Goal: Transaction & Acquisition: Purchase product/service

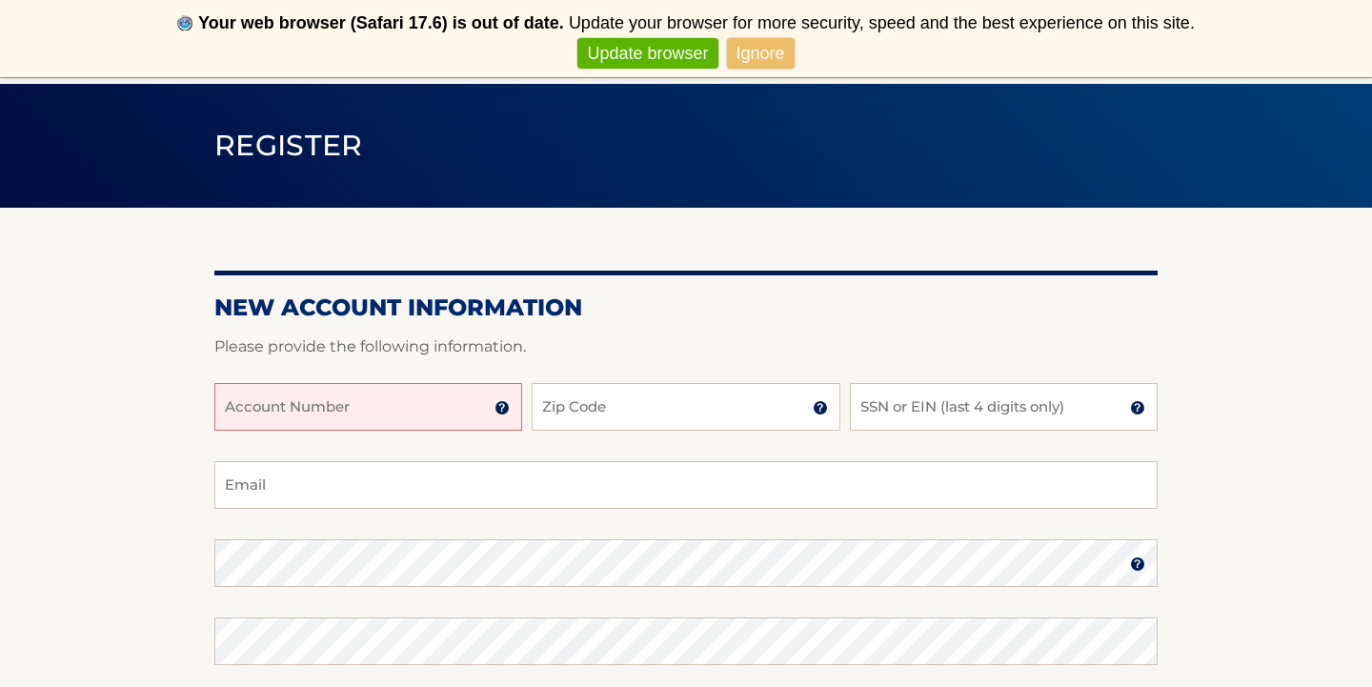
scroll to position [102, 0]
click at [1139, 411] on img at bounding box center [1137, 407] width 15 height 15
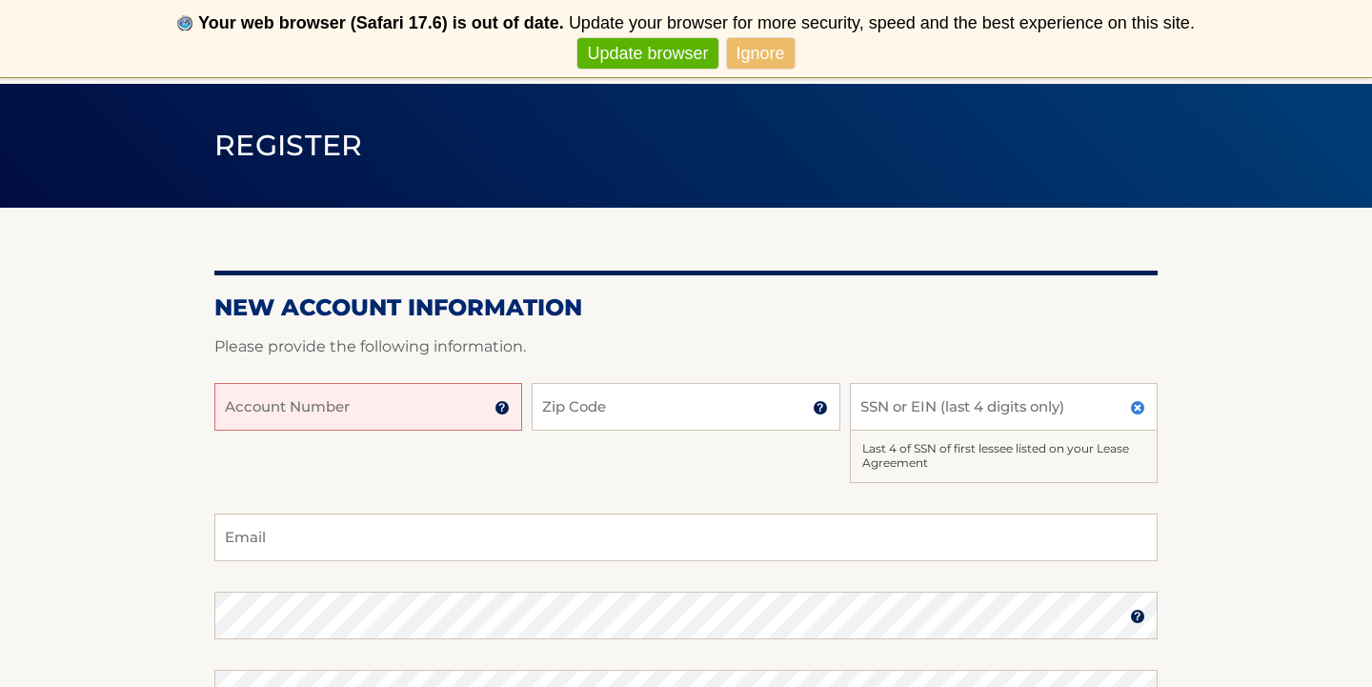
click at [501, 412] on img at bounding box center [501, 407] width 15 height 15
click at [376, 406] on input "Account Number" at bounding box center [368, 407] width 308 height 48
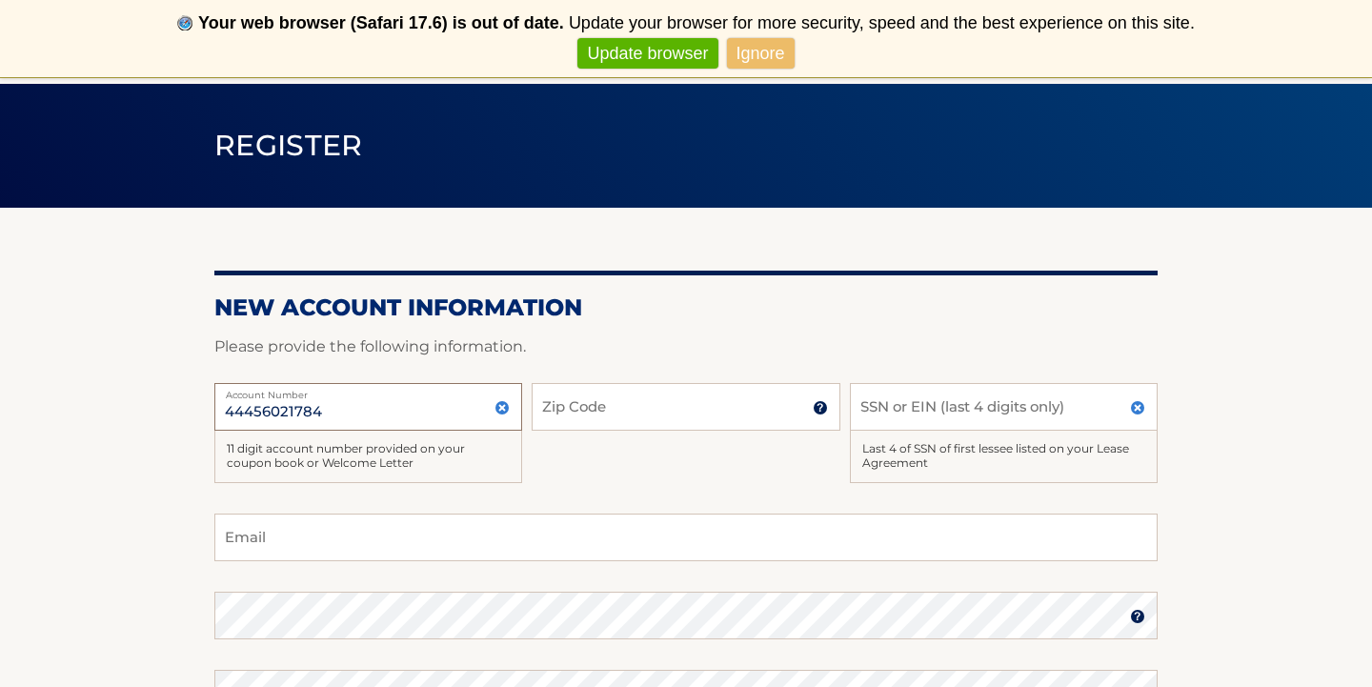
type input "44456021784"
type input "34987"
click at [1005, 407] on input "SSN or EIN (last 4 digits only)" at bounding box center [1004, 407] width 308 height 48
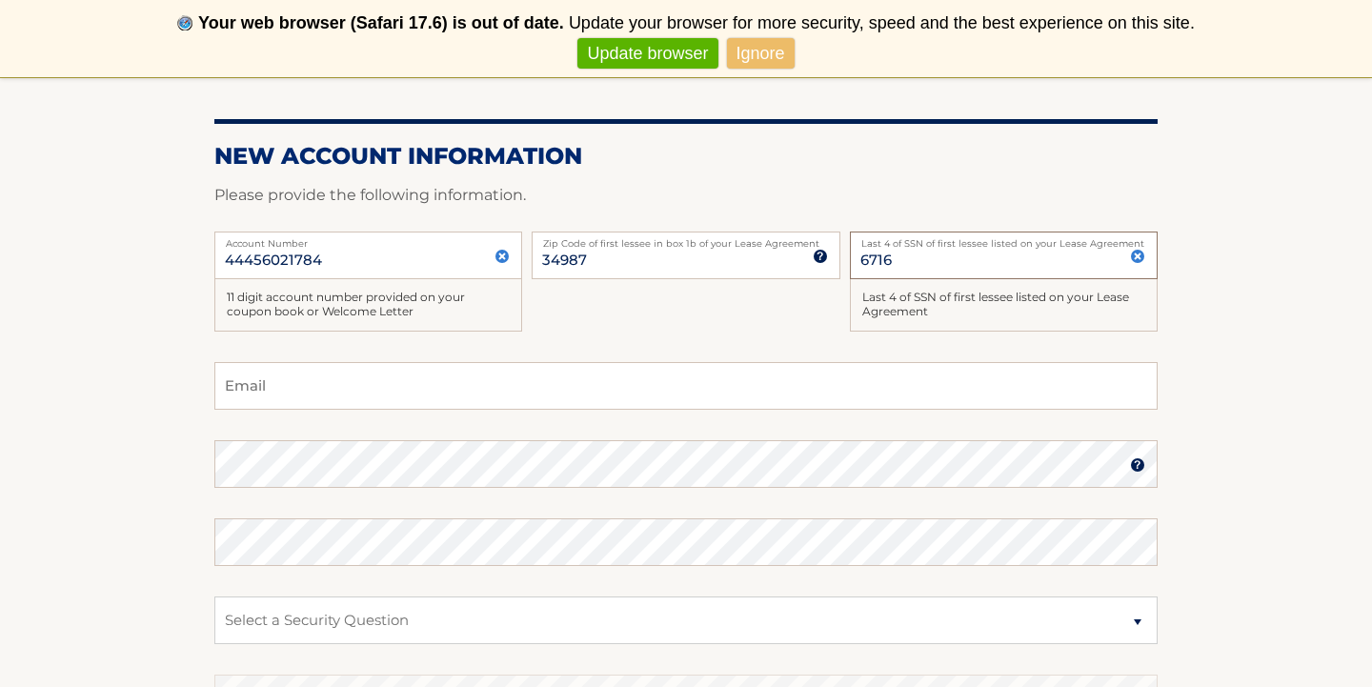
scroll to position [257, 0]
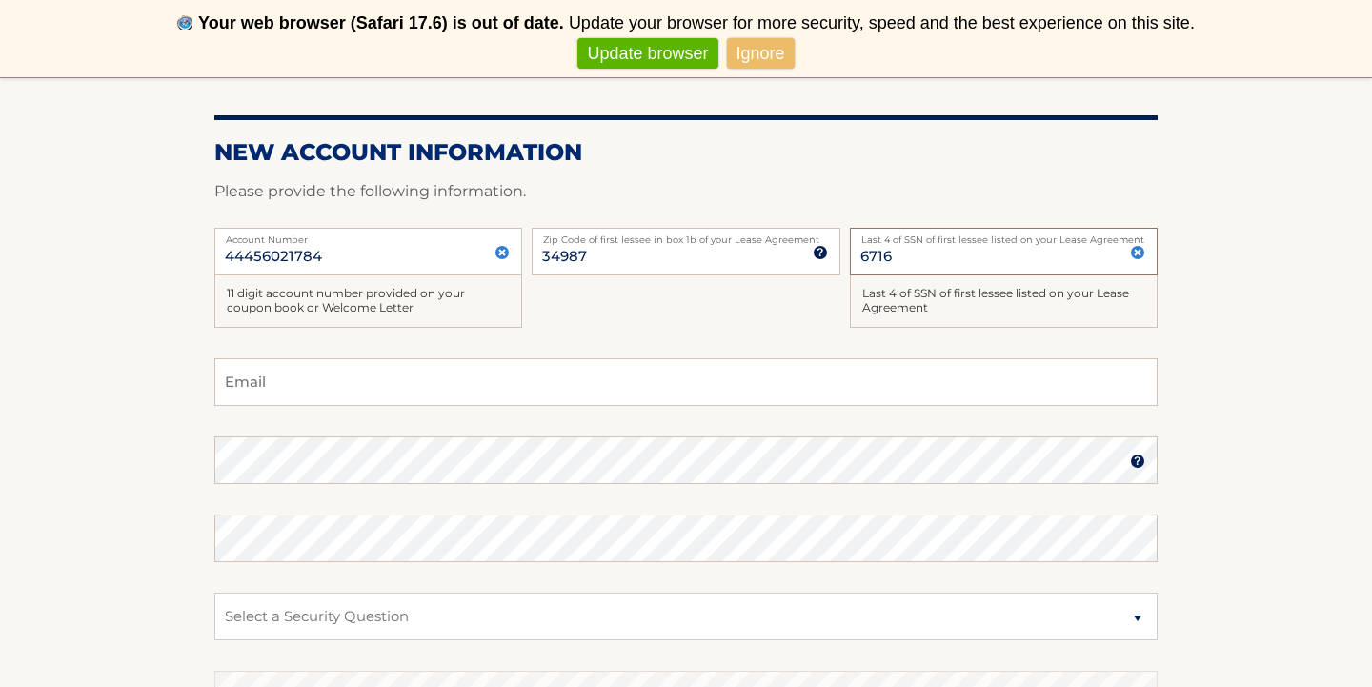
type input "6716"
type input "arianaa.giselle@gmail.com"
click at [466, 449] on div "Password" at bounding box center [685, 460] width 943 height 48
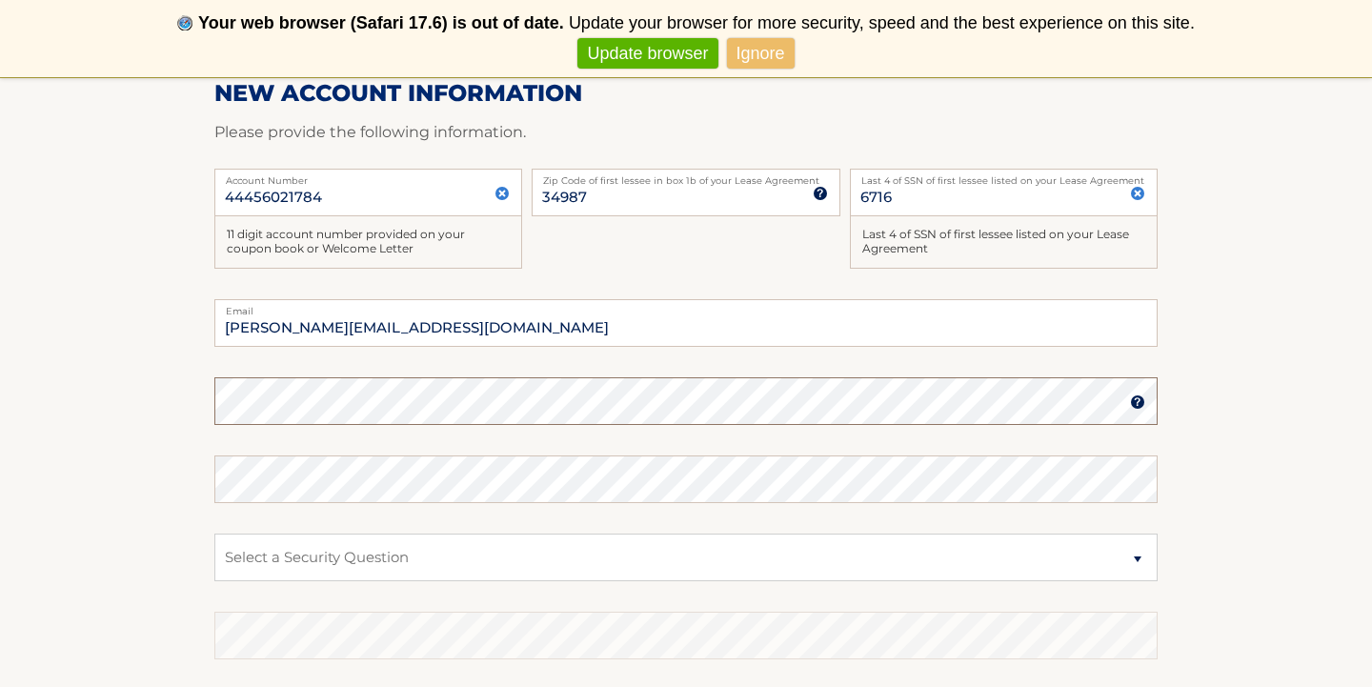
scroll to position [321, 0]
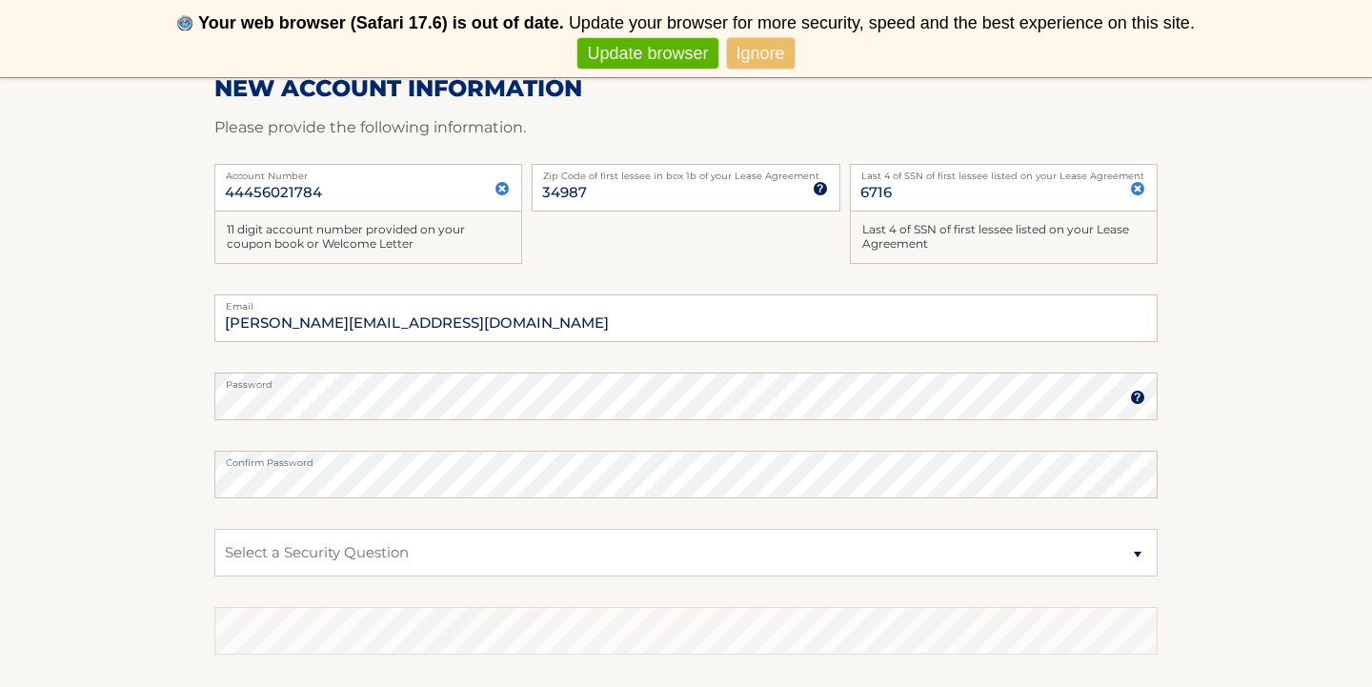
click at [1142, 399] on img at bounding box center [1137, 397] width 15 height 15
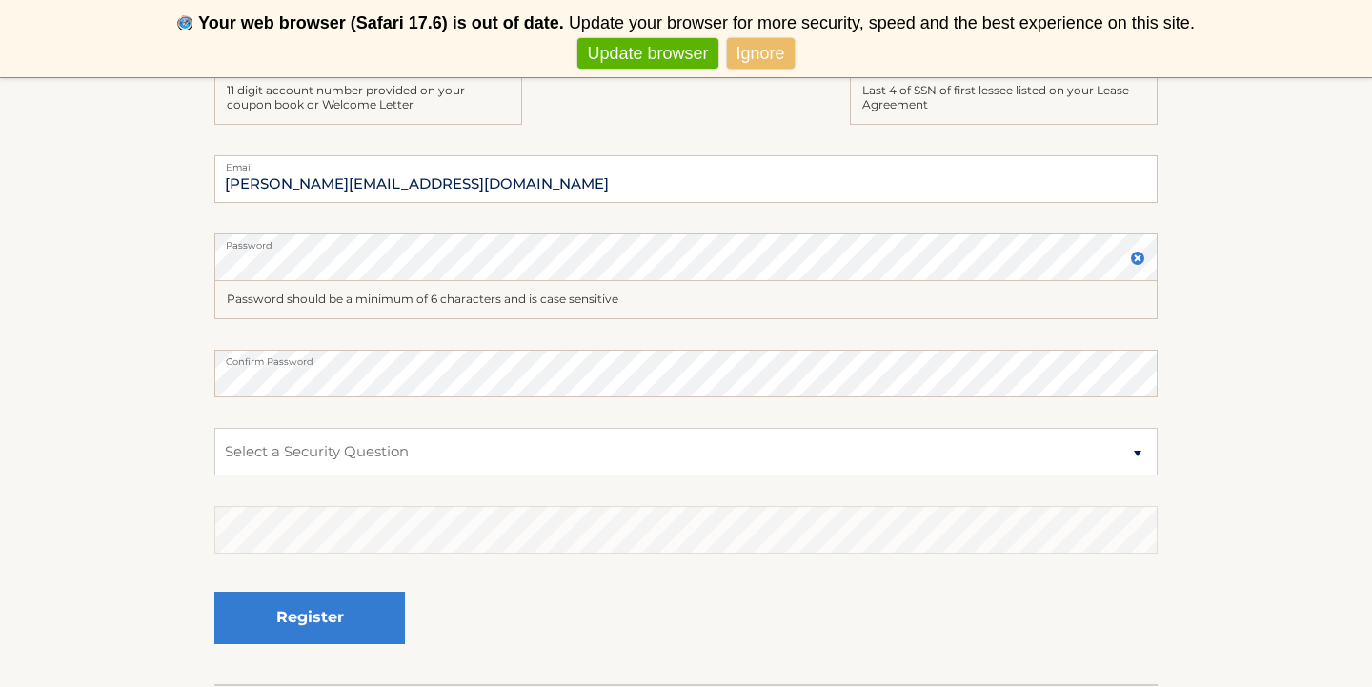
scroll to position [461, 0]
select select "4"
click at [530, 612] on div "Register" at bounding box center [685, 618] width 943 height 70
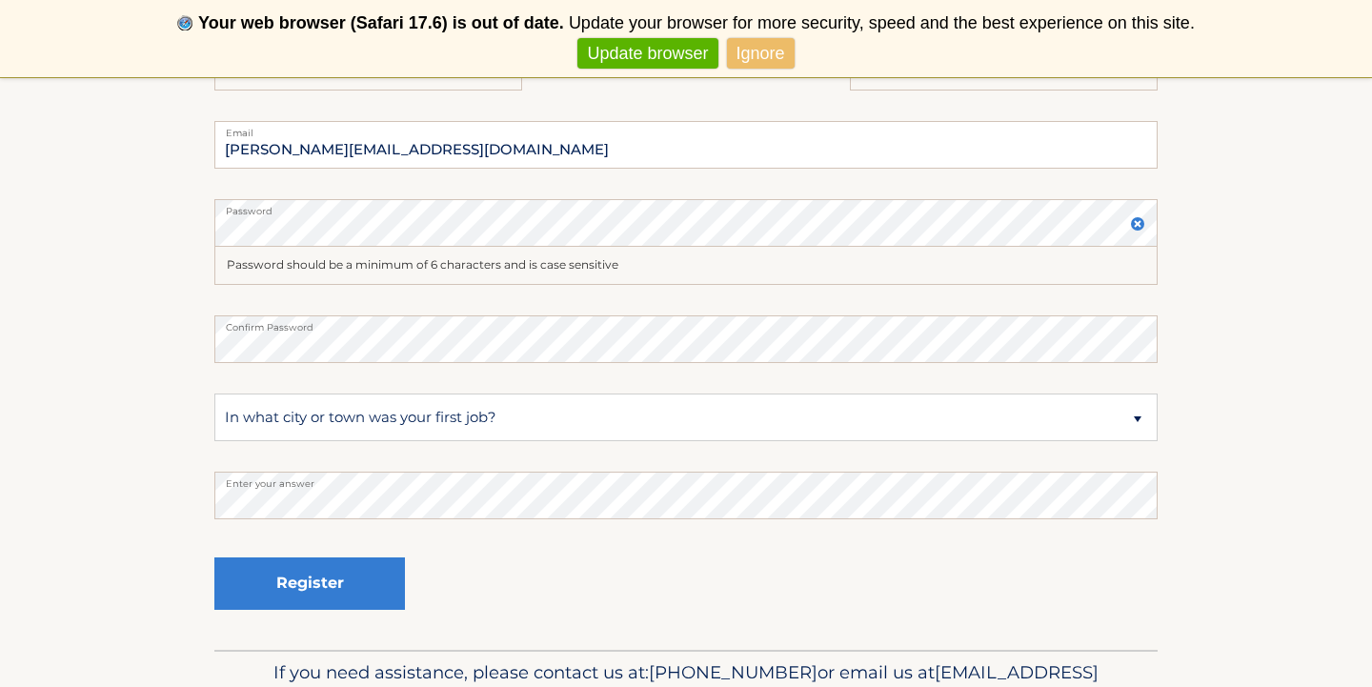
scroll to position [480, 0]
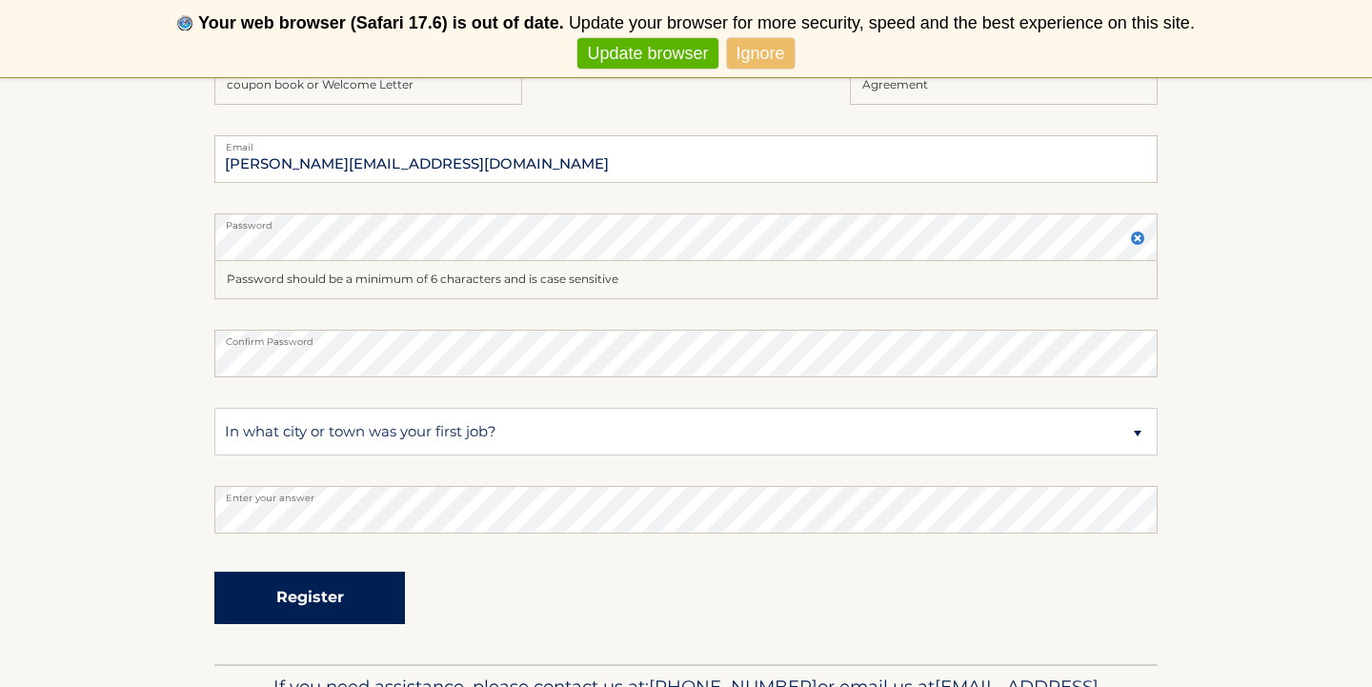
click at [303, 583] on button "Register" at bounding box center [309, 598] width 191 height 52
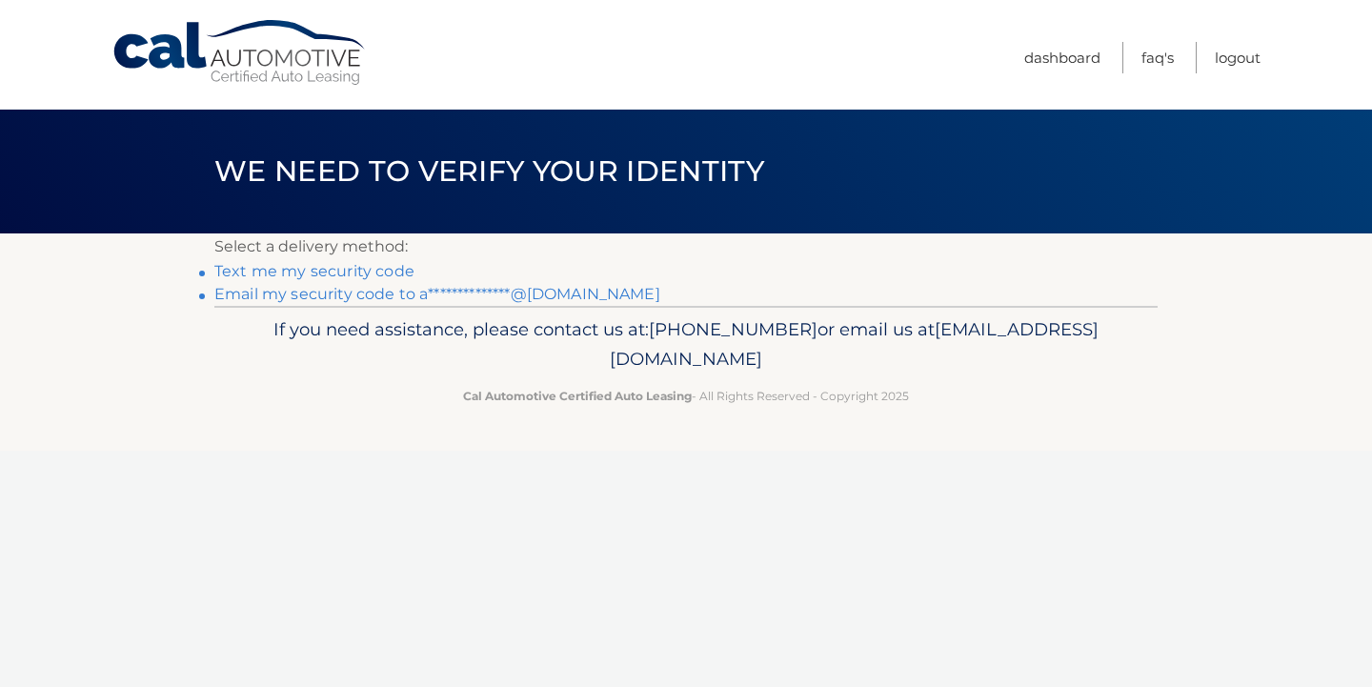
click at [411, 295] on link "**********" at bounding box center [437, 294] width 446 height 18
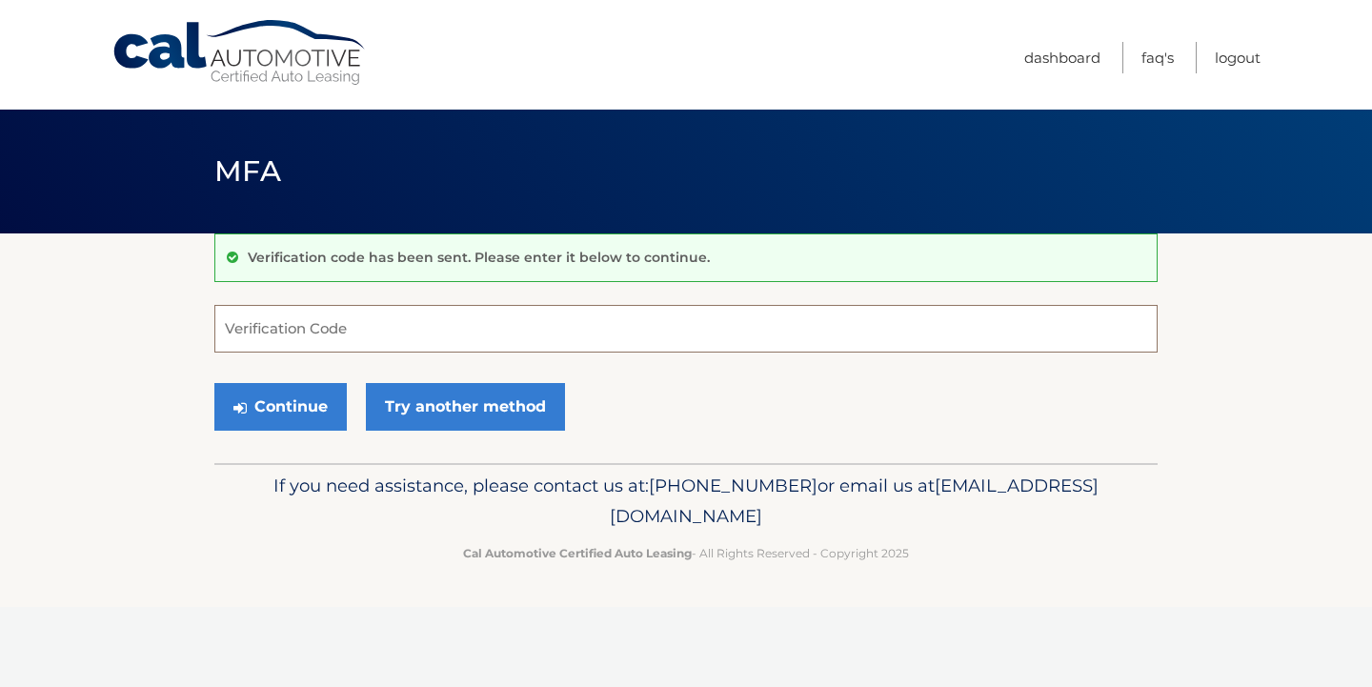
click at [358, 325] on input "Verification Code" at bounding box center [685, 329] width 943 height 48
type input "104206"
click at [313, 409] on button "Continue" at bounding box center [280, 407] width 132 height 48
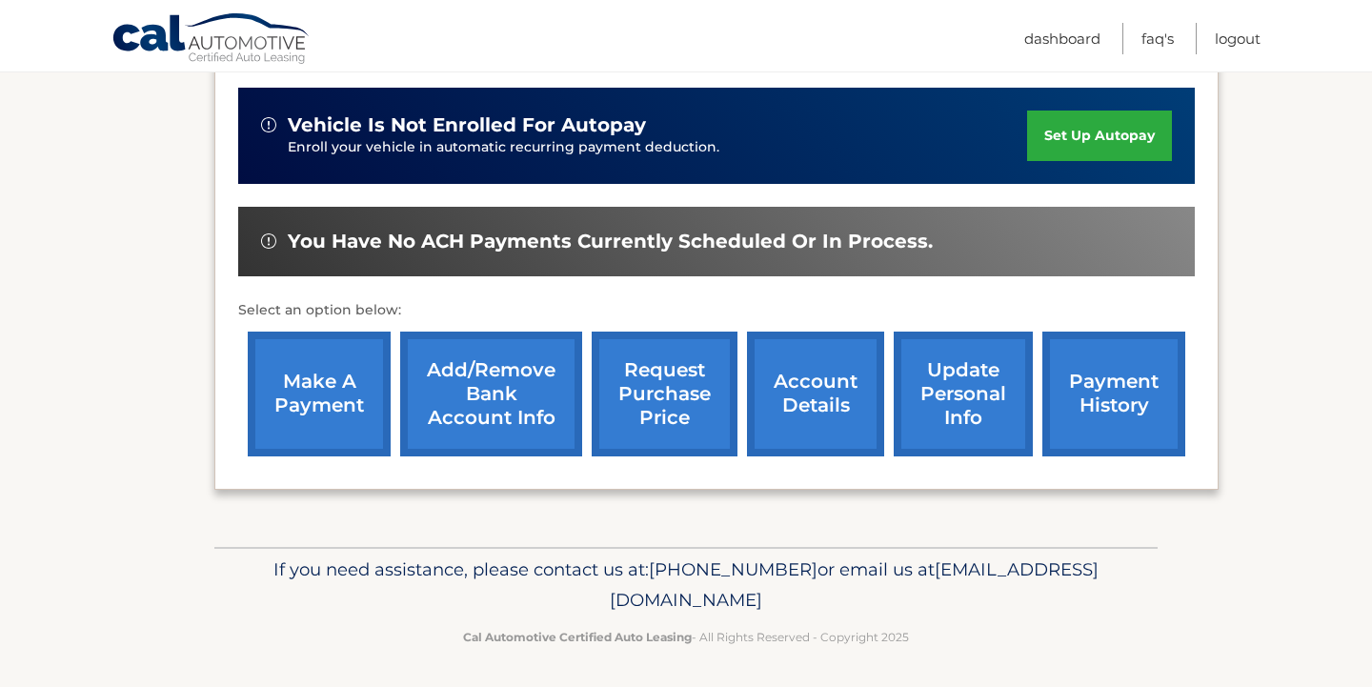
scroll to position [533, 0]
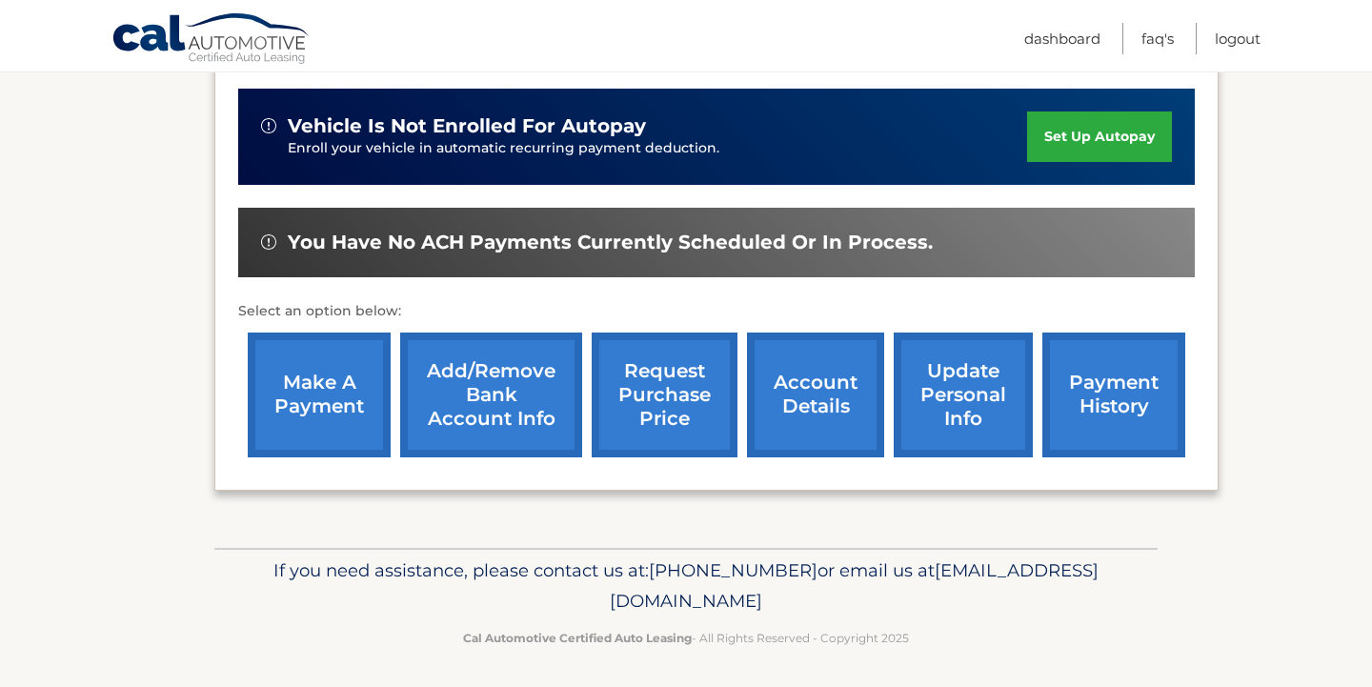
click at [308, 393] on link "make a payment" at bounding box center [319, 394] width 143 height 125
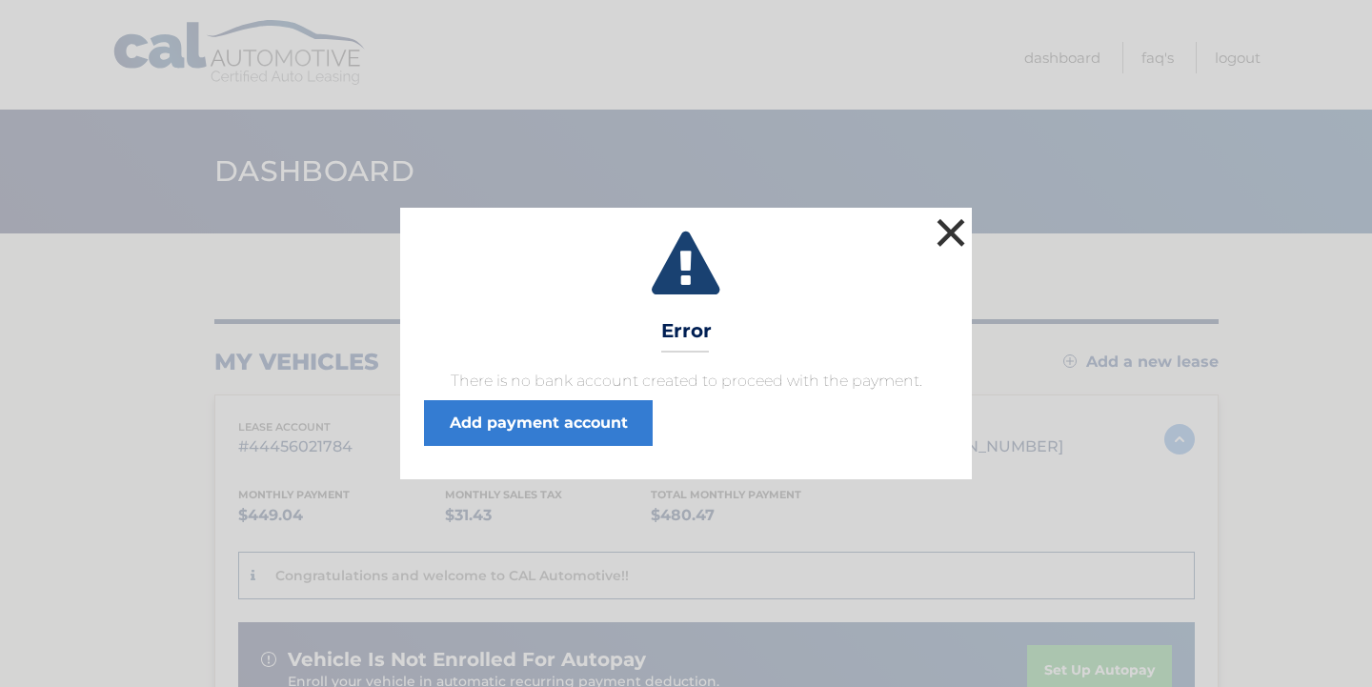
click at [947, 233] on button "×" at bounding box center [951, 232] width 38 height 38
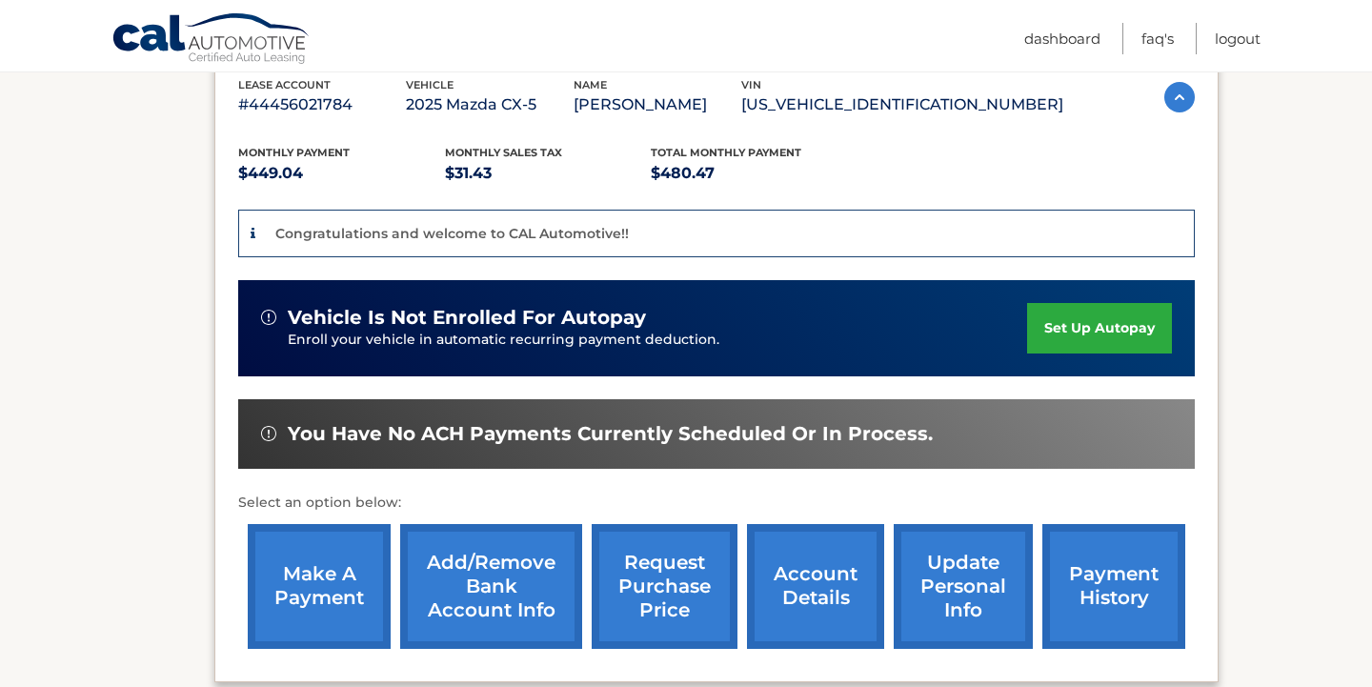
scroll to position [341, 0]
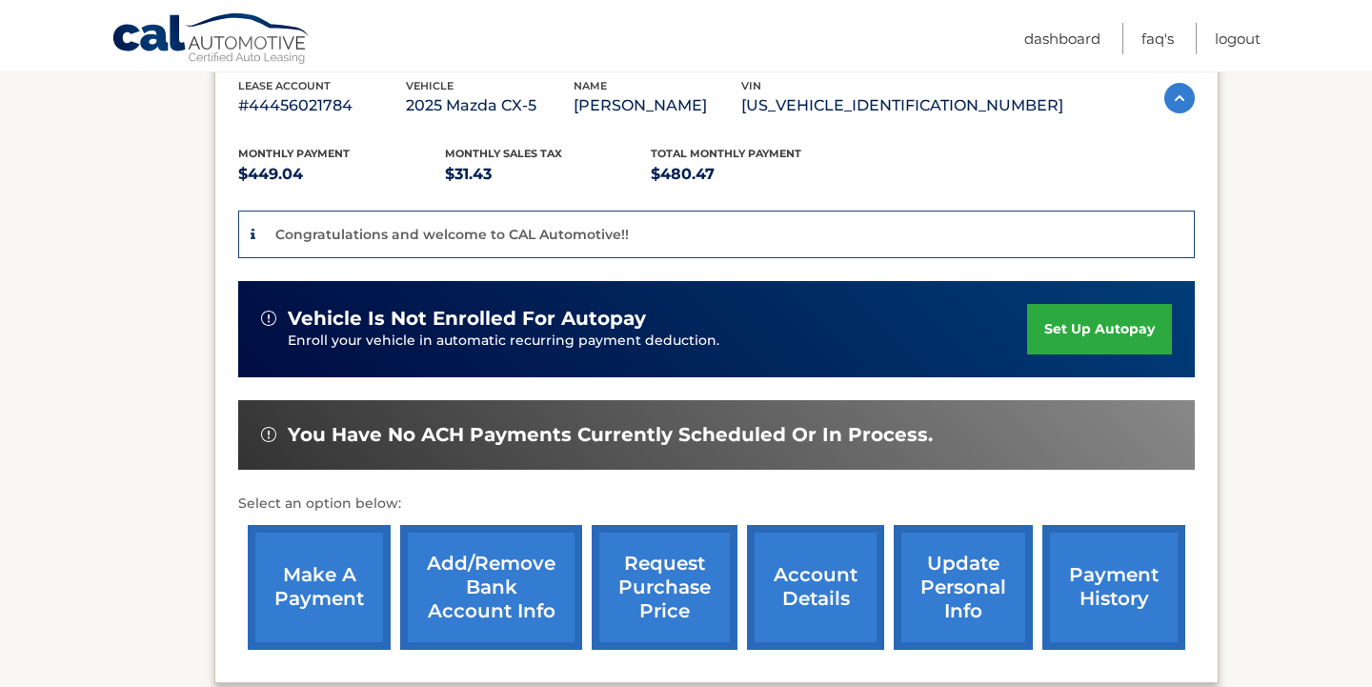
click at [494, 601] on link "Add/Remove bank account info" at bounding box center [491, 587] width 182 height 125
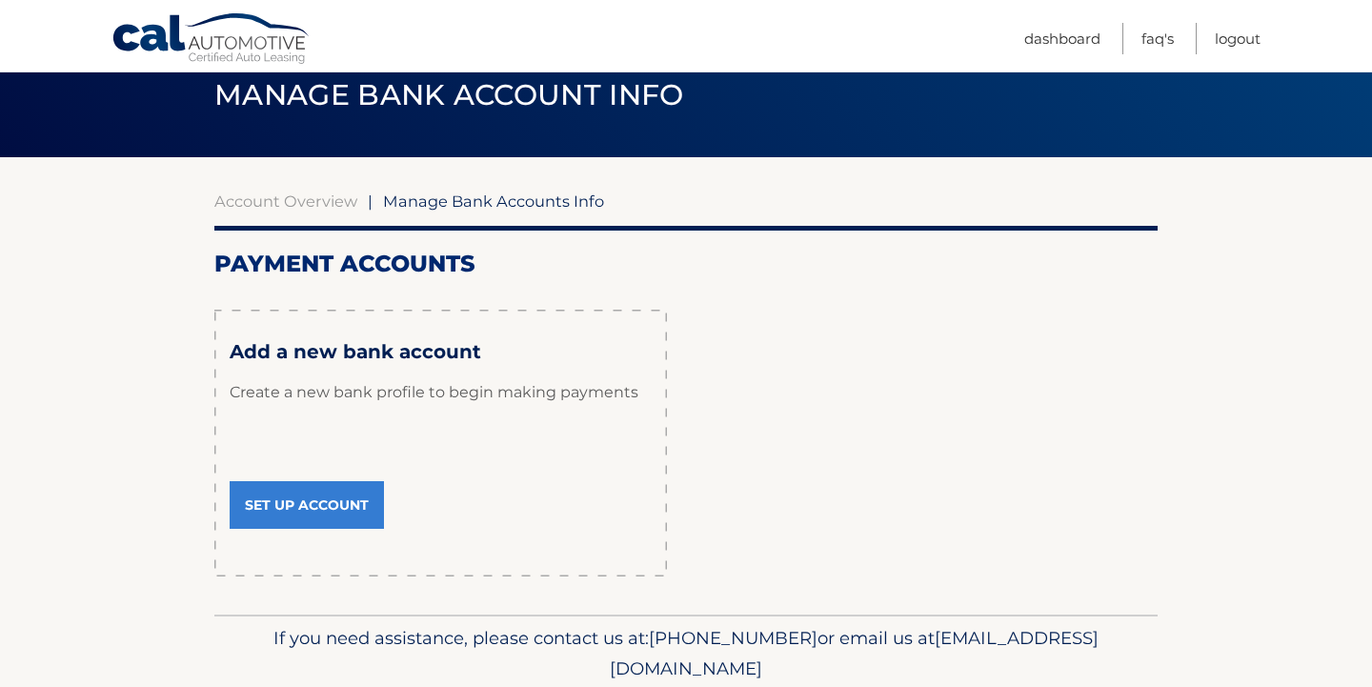
scroll to position [83, 0]
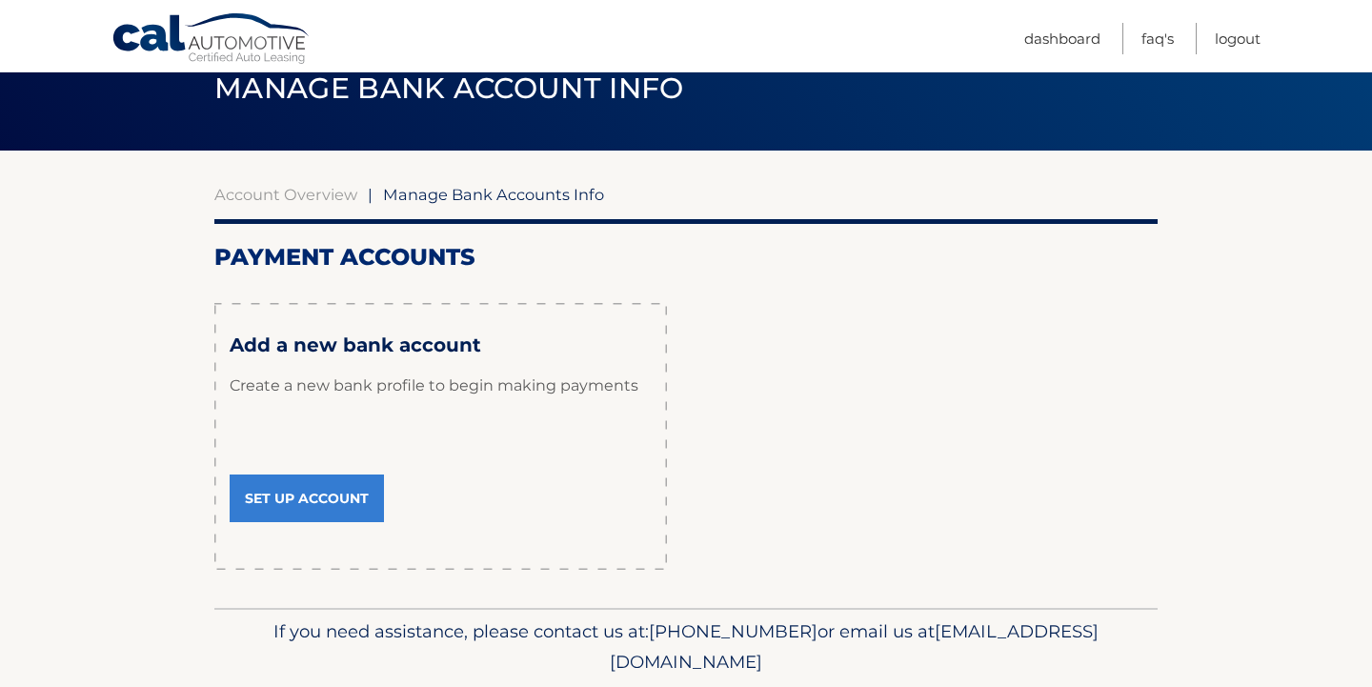
click at [297, 492] on link "Set Up Account" at bounding box center [307, 498] width 154 height 48
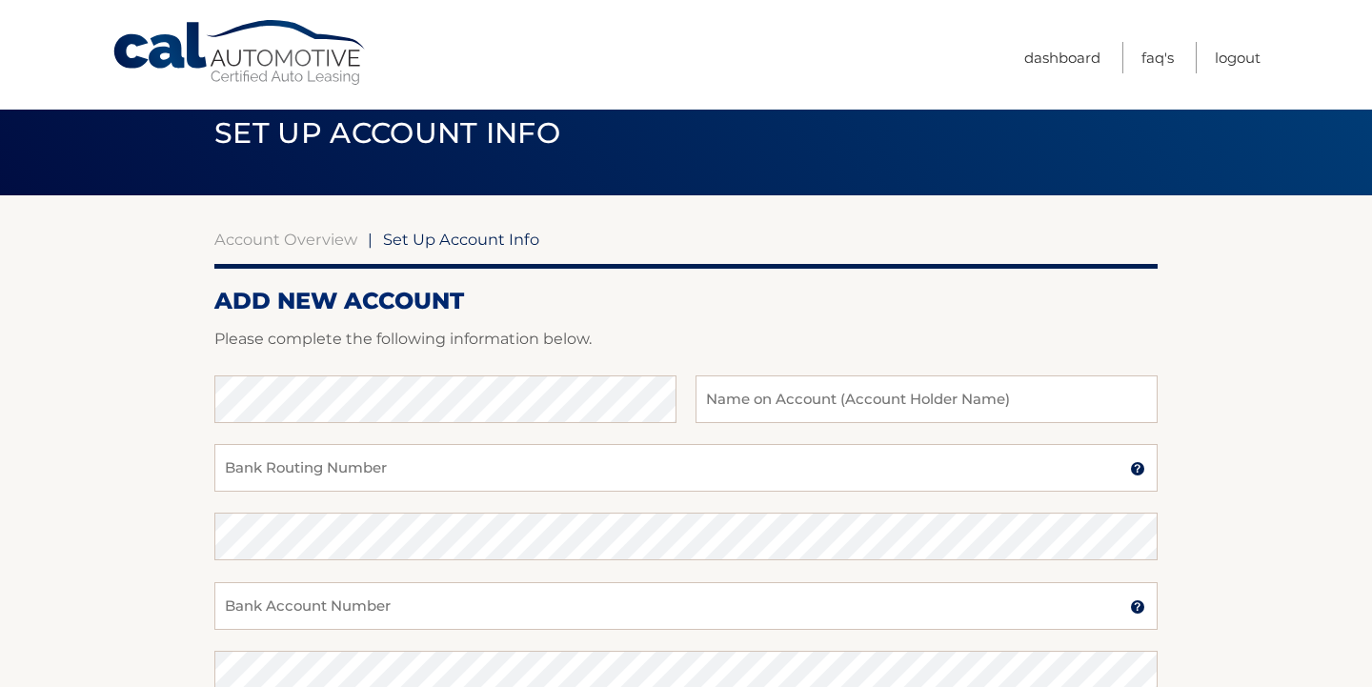
scroll to position [50, 0]
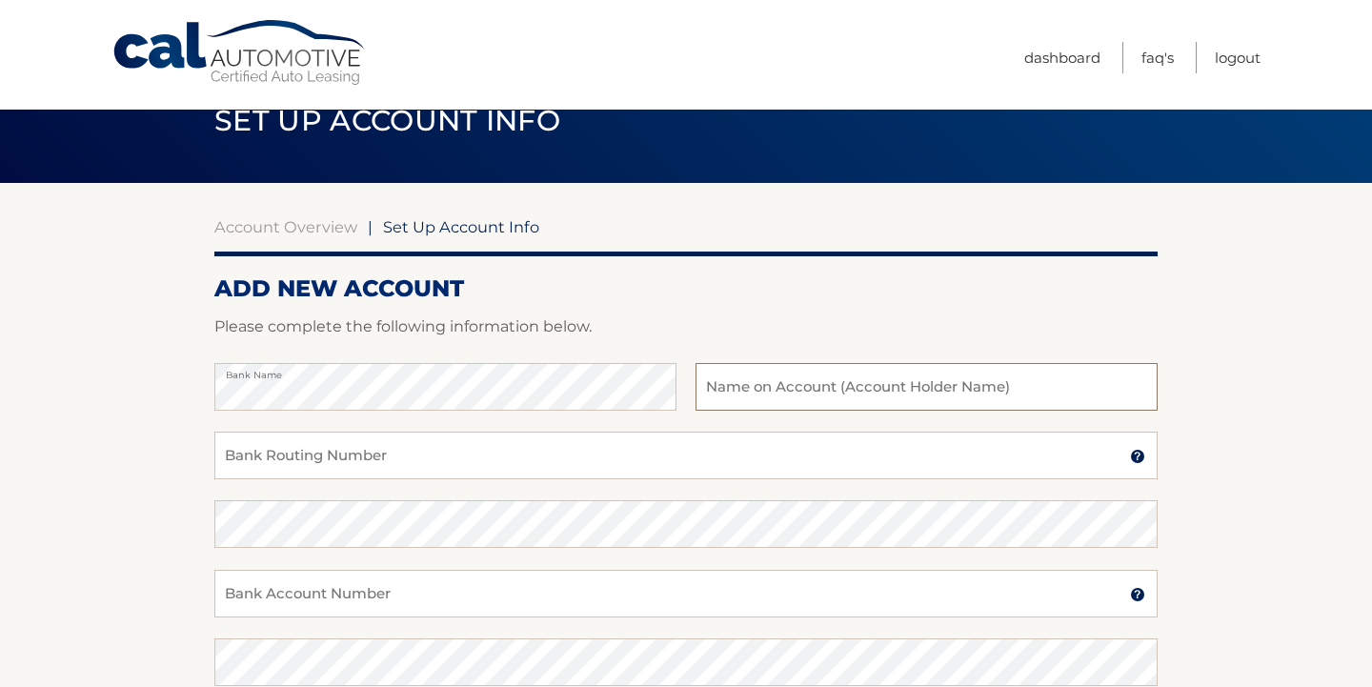
click at [748, 388] on input "text" at bounding box center [926, 387] width 462 height 48
type input "[PERSON_NAME]"
click at [325, 456] on input "Bank Routing Number" at bounding box center [685, 456] width 943 height 48
type input "267084131"
click at [666, 603] on input "Bank Account Number" at bounding box center [685, 594] width 943 height 48
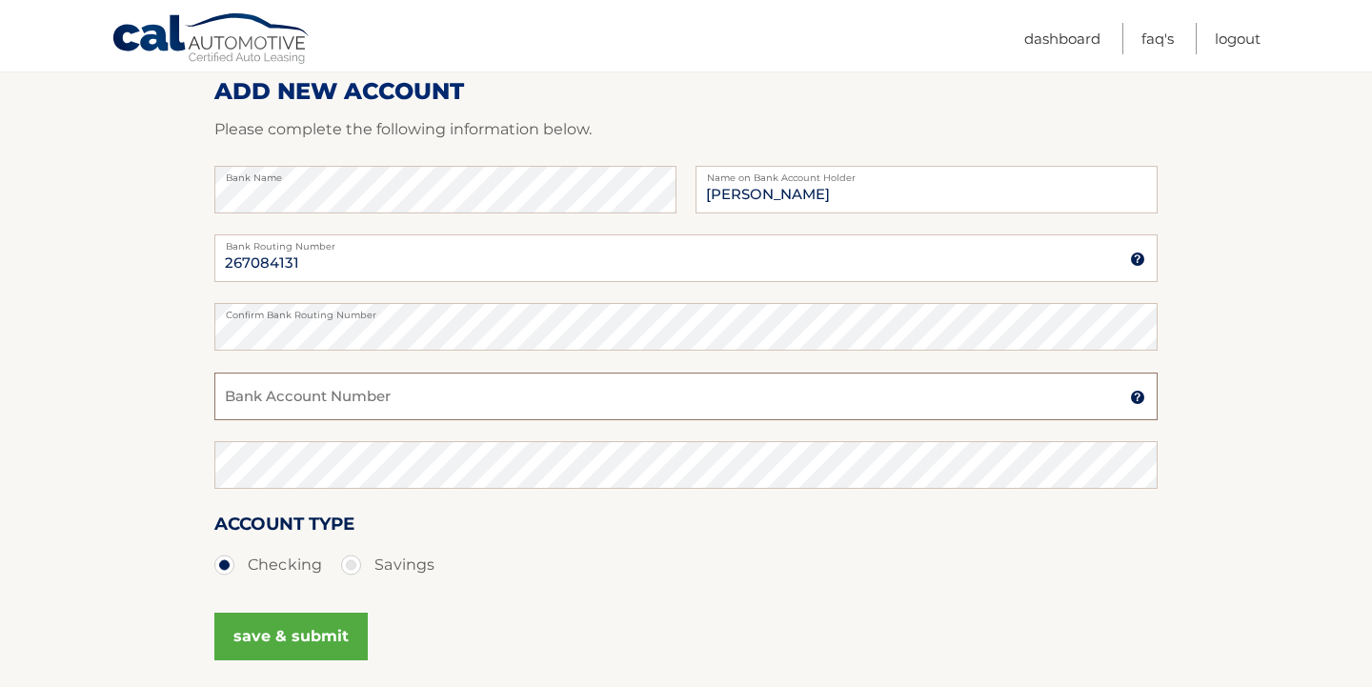
scroll to position [255, 0]
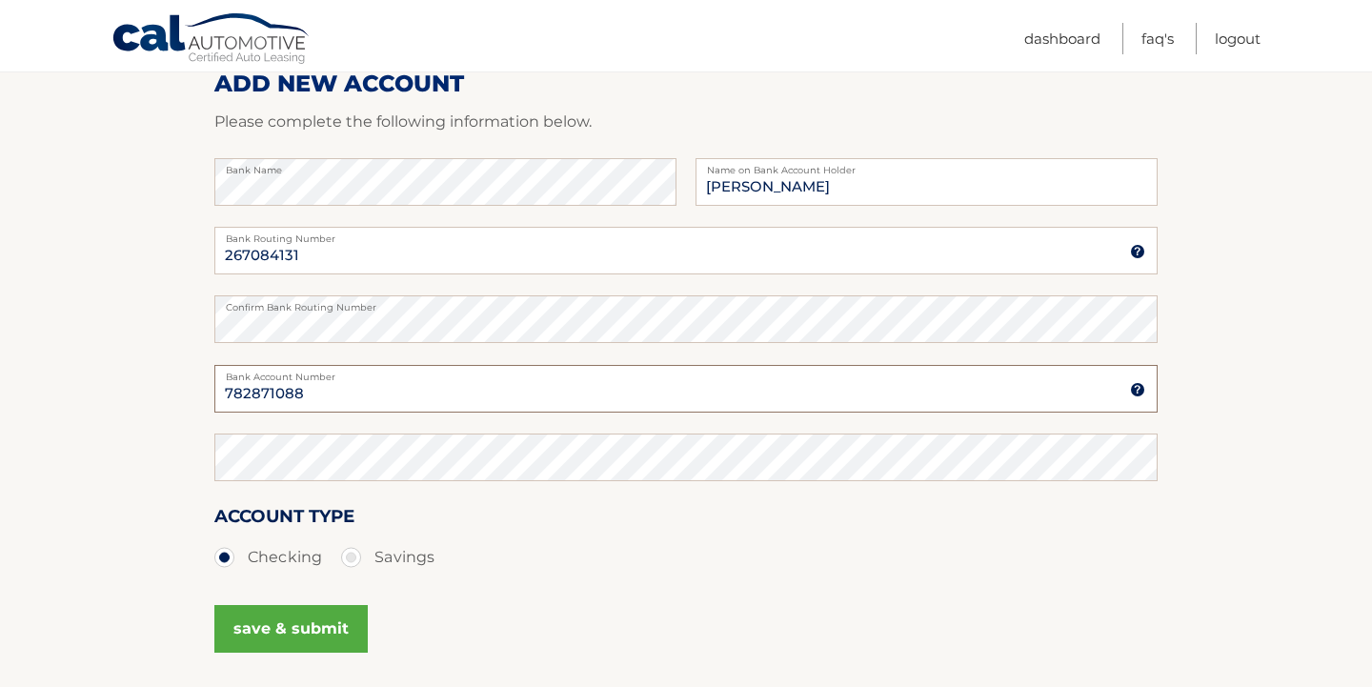
type input "782871088"
click at [592, 555] on ul "Checking Savings" at bounding box center [685, 557] width 943 height 38
click at [275, 633] on button "save & submit" at bounding box center [290, 629] width 153 height 48
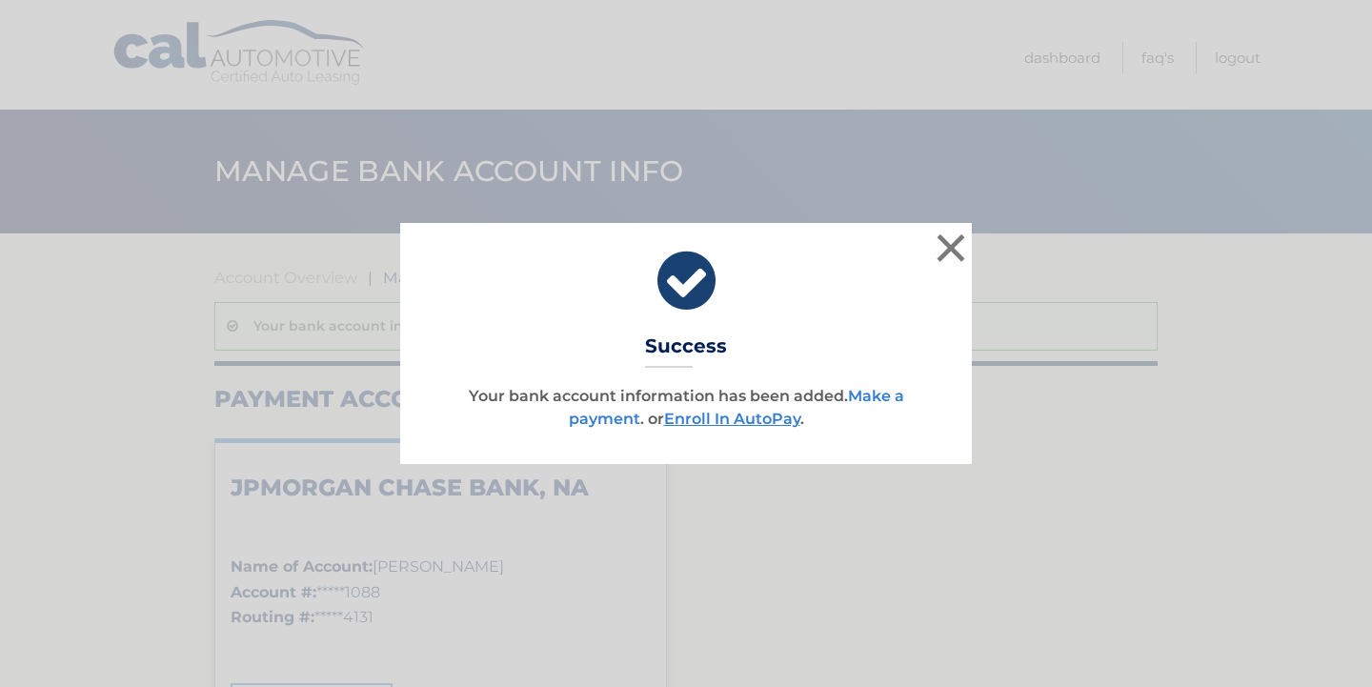
click at [604, 417] on link "Make a payment" at bounding box center [736, 407] width 335 height 41
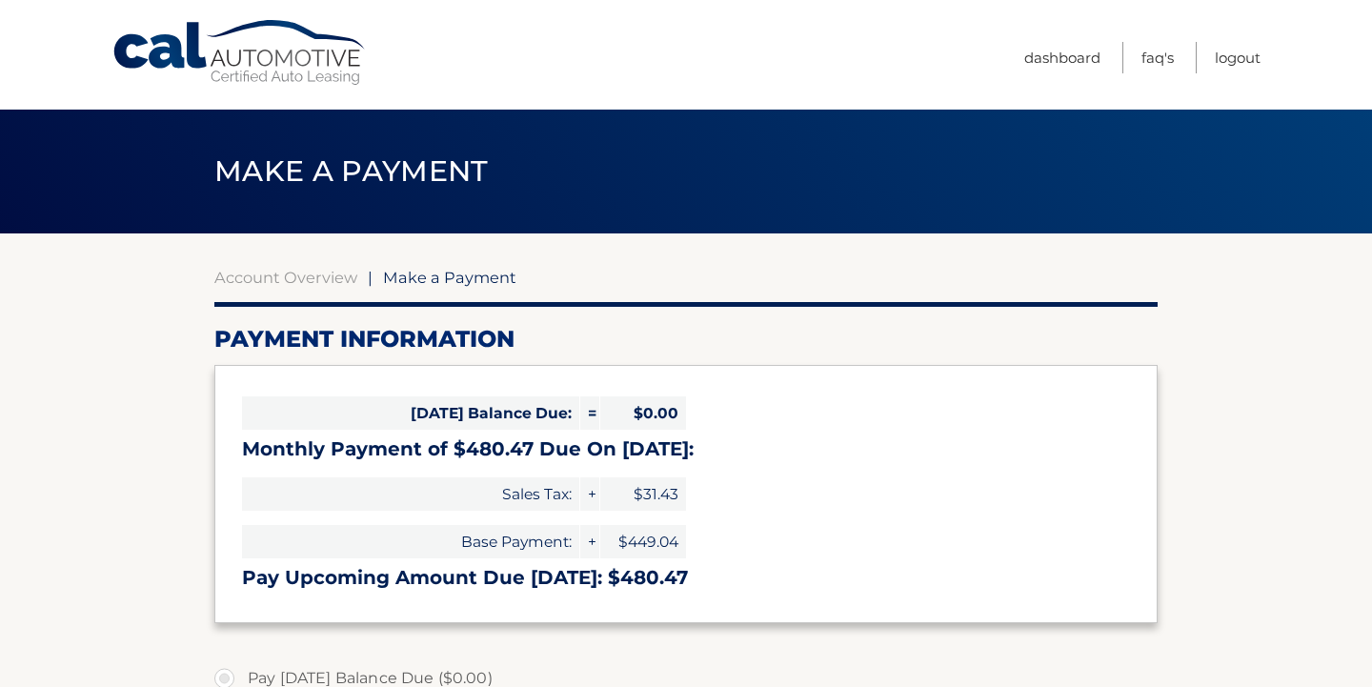
select select "NTkzNTI4NTYtNjhkZS00ODcyLWFjMzQtYWJkNzZiYTAzNDky"
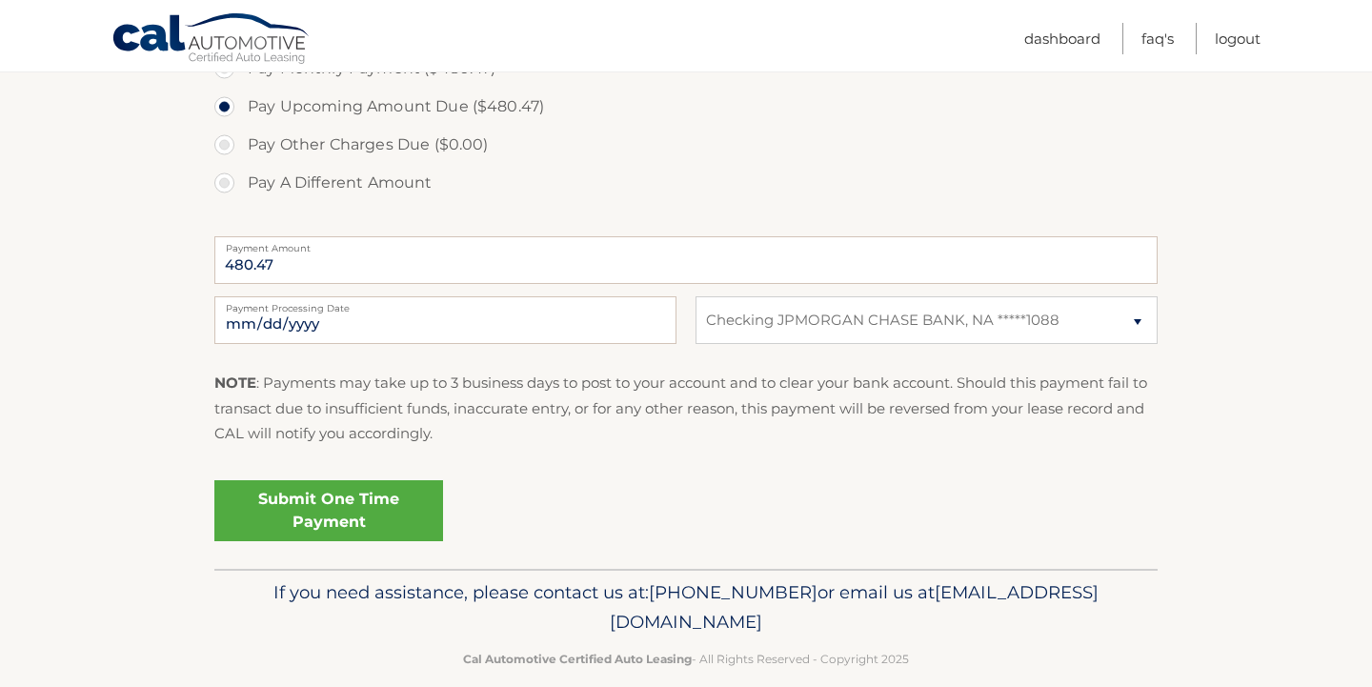
scroll to position [636, 0]
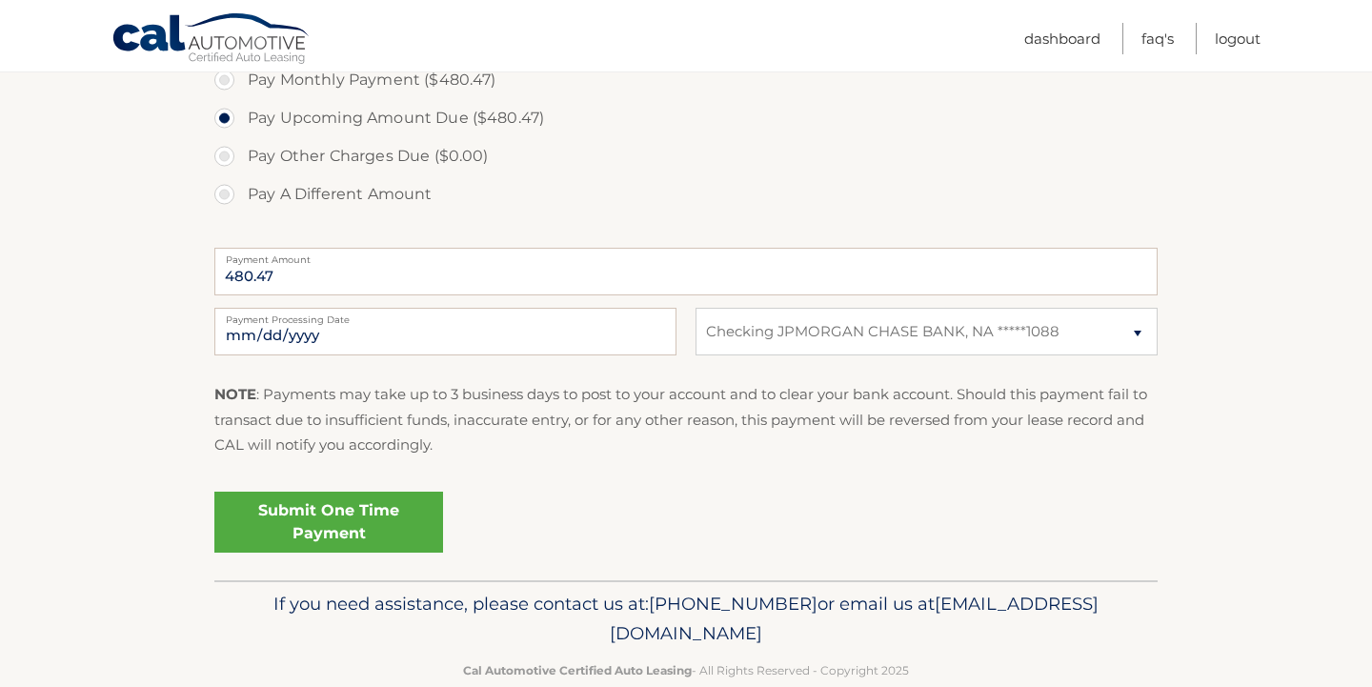
click at [345, 520] on link "Submit One Time Payment" at bounding box center [328, 522] width 229 height 61
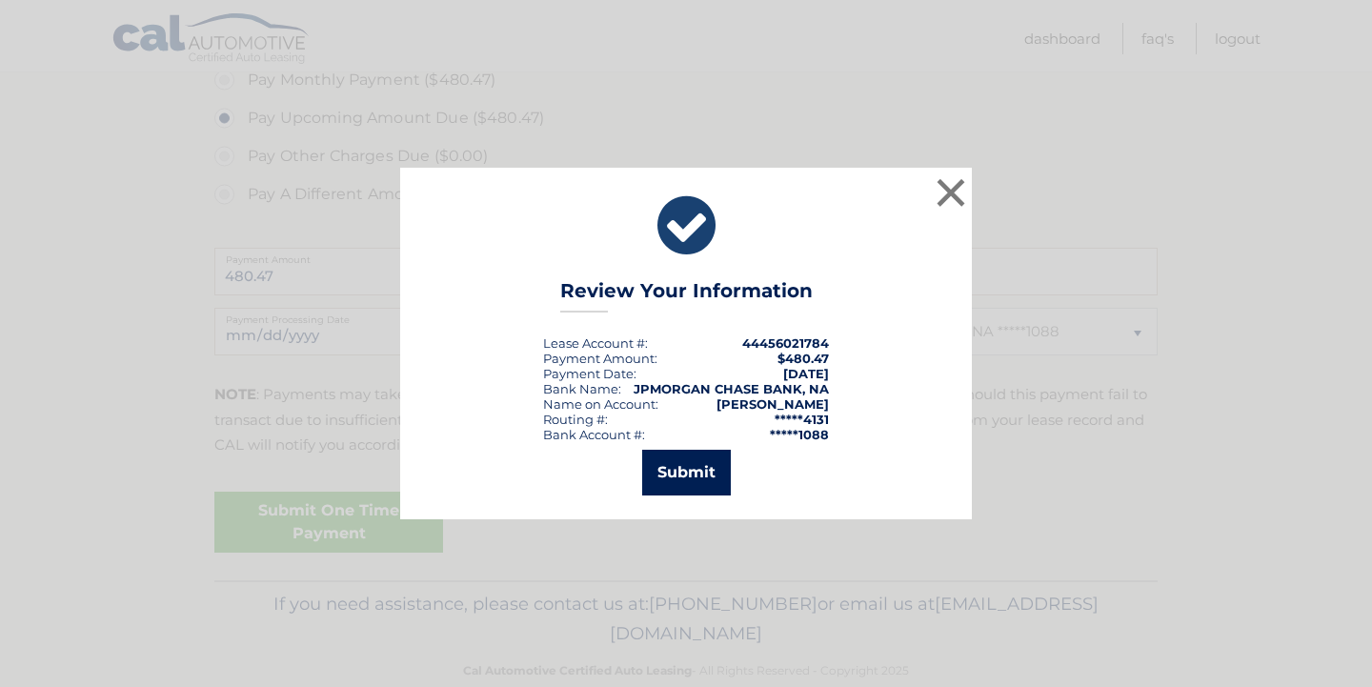
click at [689, 468] on button "Submit" at bounding box center [686, 473] width 89 height 46
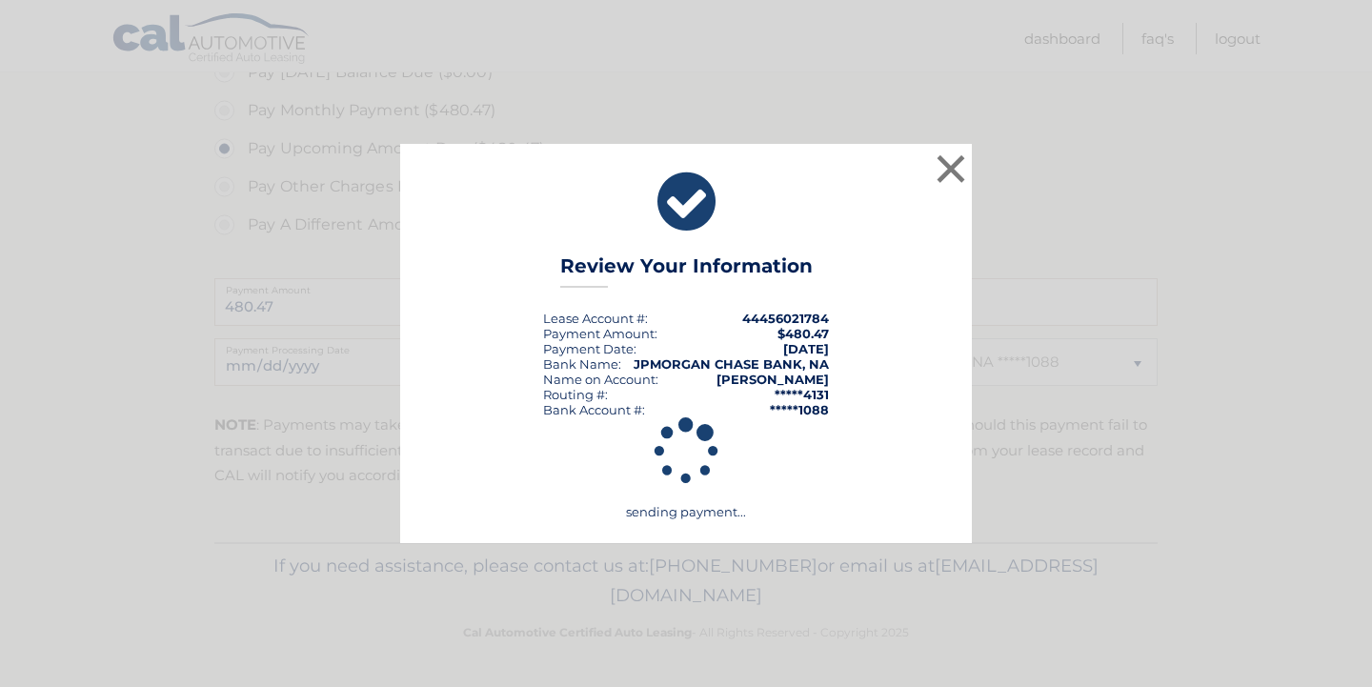
scroll to position [601, 0]
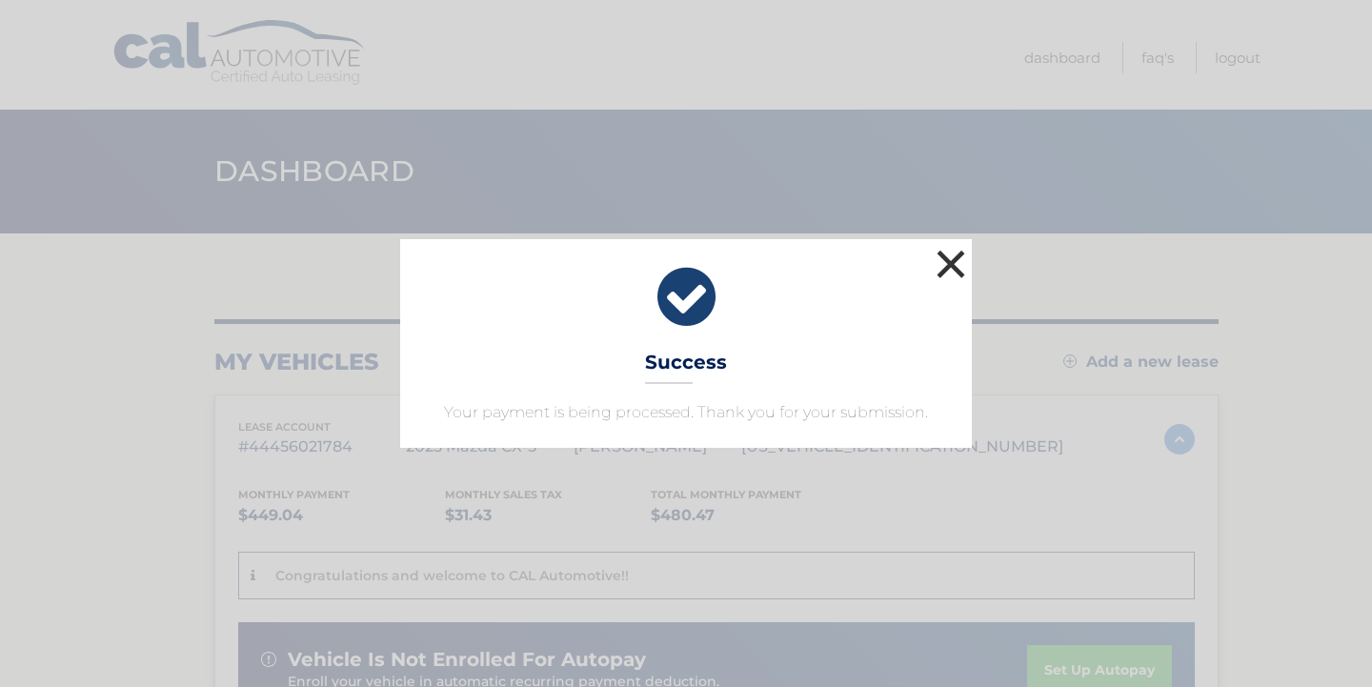
click at [950, 262] on button "×" at bounding box center [951, 264] width 38 height 38
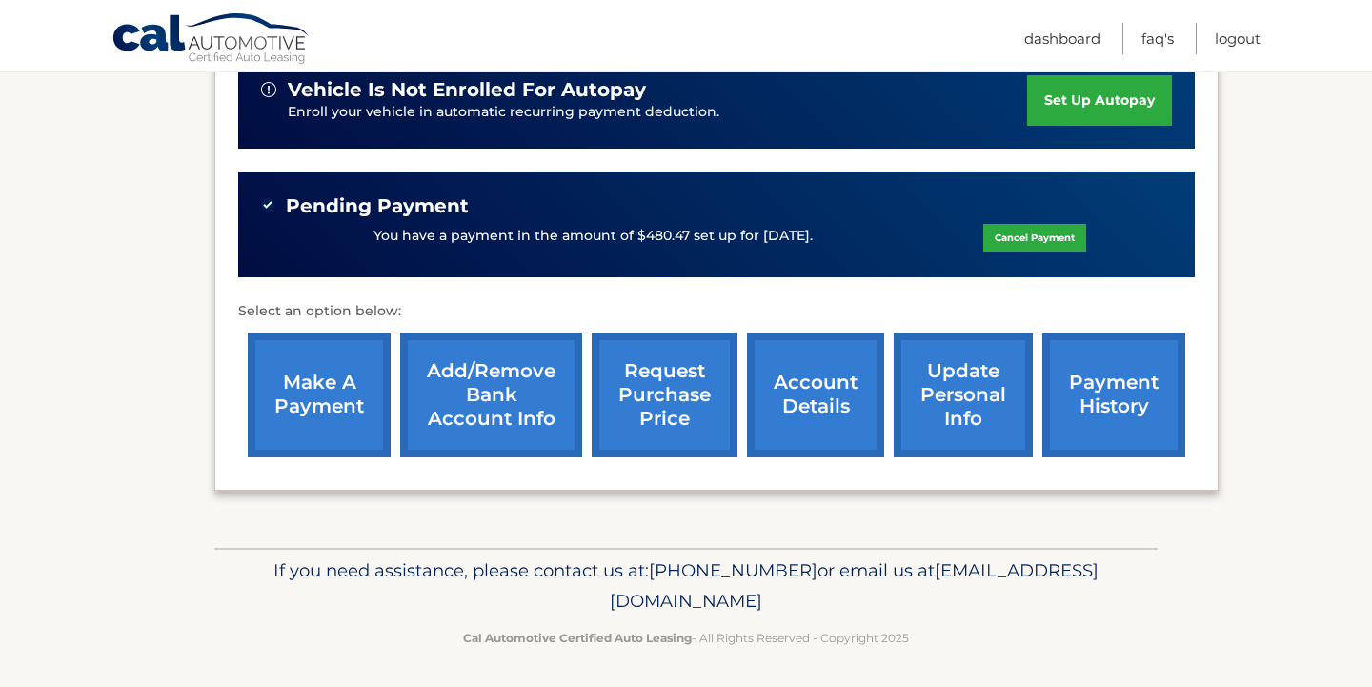
scroll to position [569, 0]
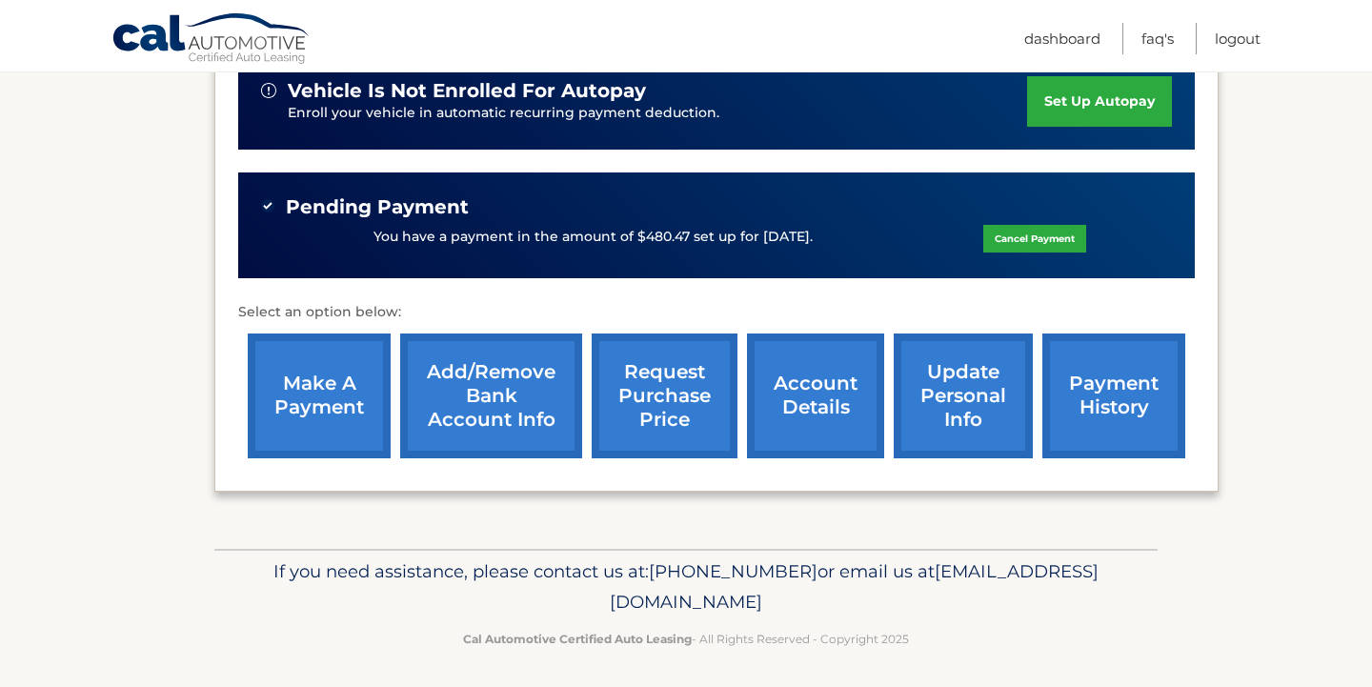
click at [1117, 388] on link "payment history" at bounding box center [1113, 395] width 143 height 125
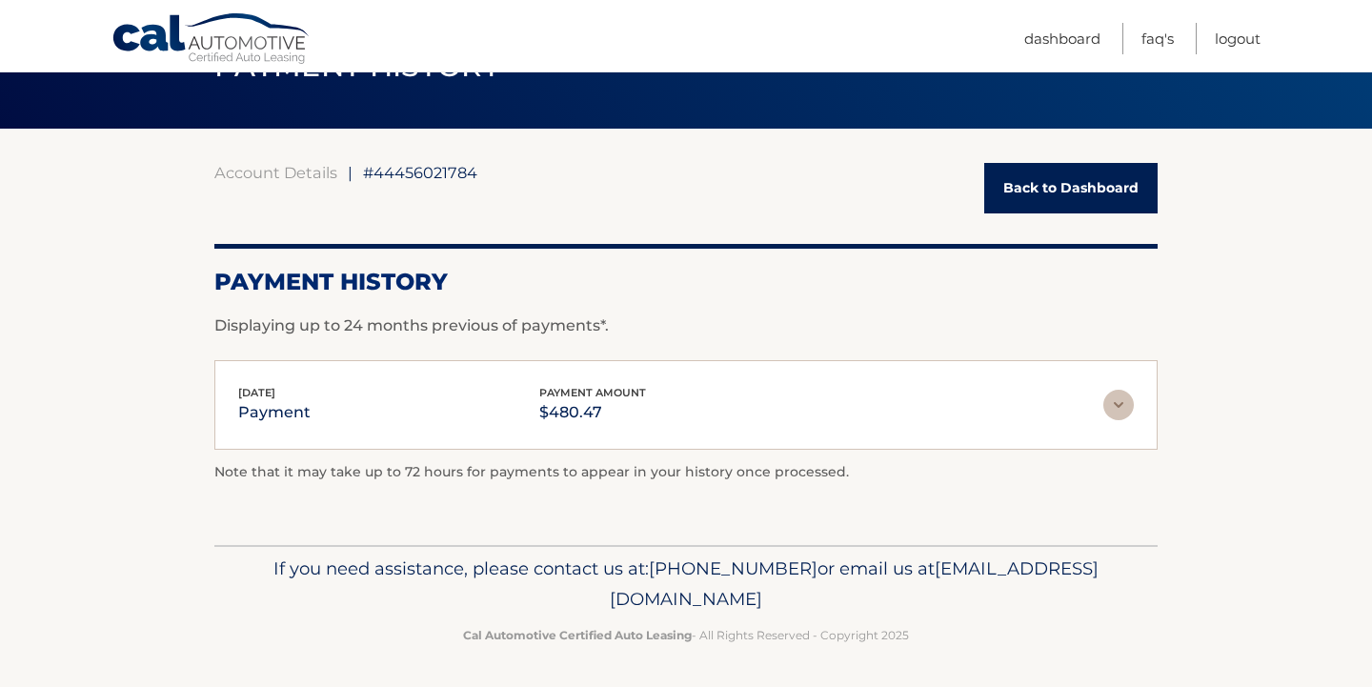
scroll to position [104, 0]
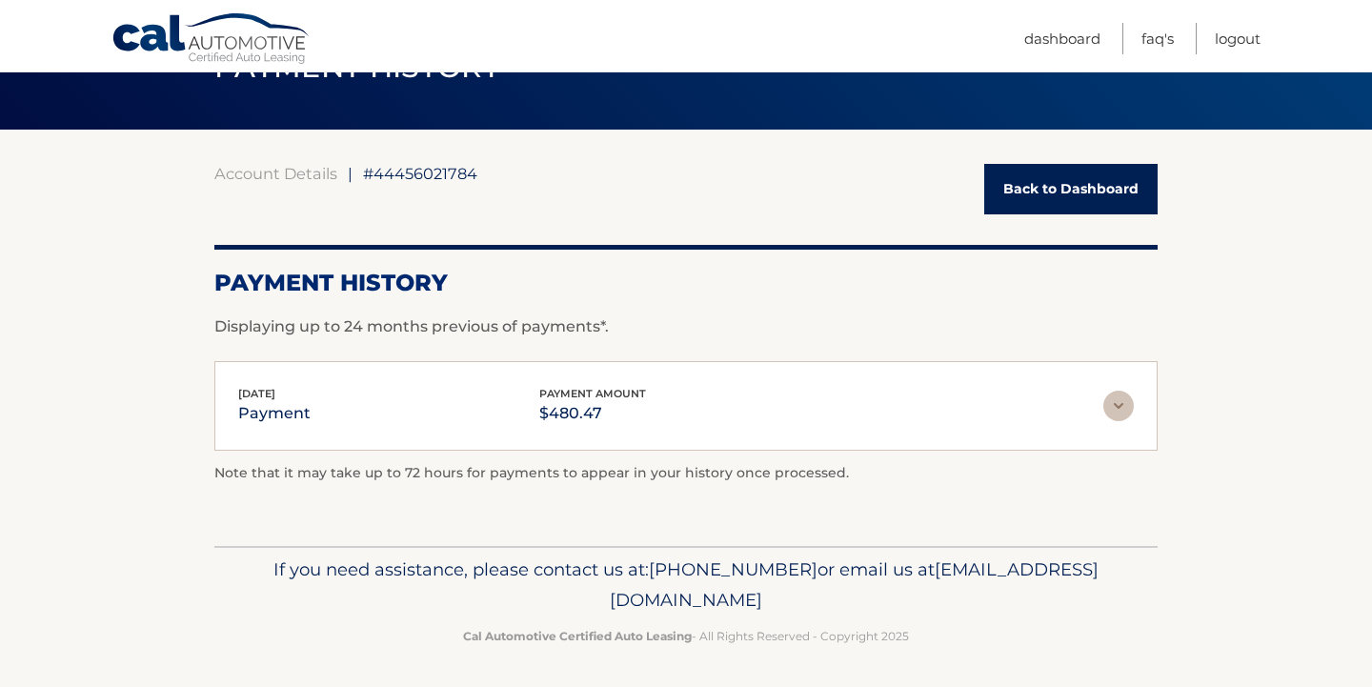
click at [1123, 407] on img at bounding box center [1118, 406] width 30 height 30
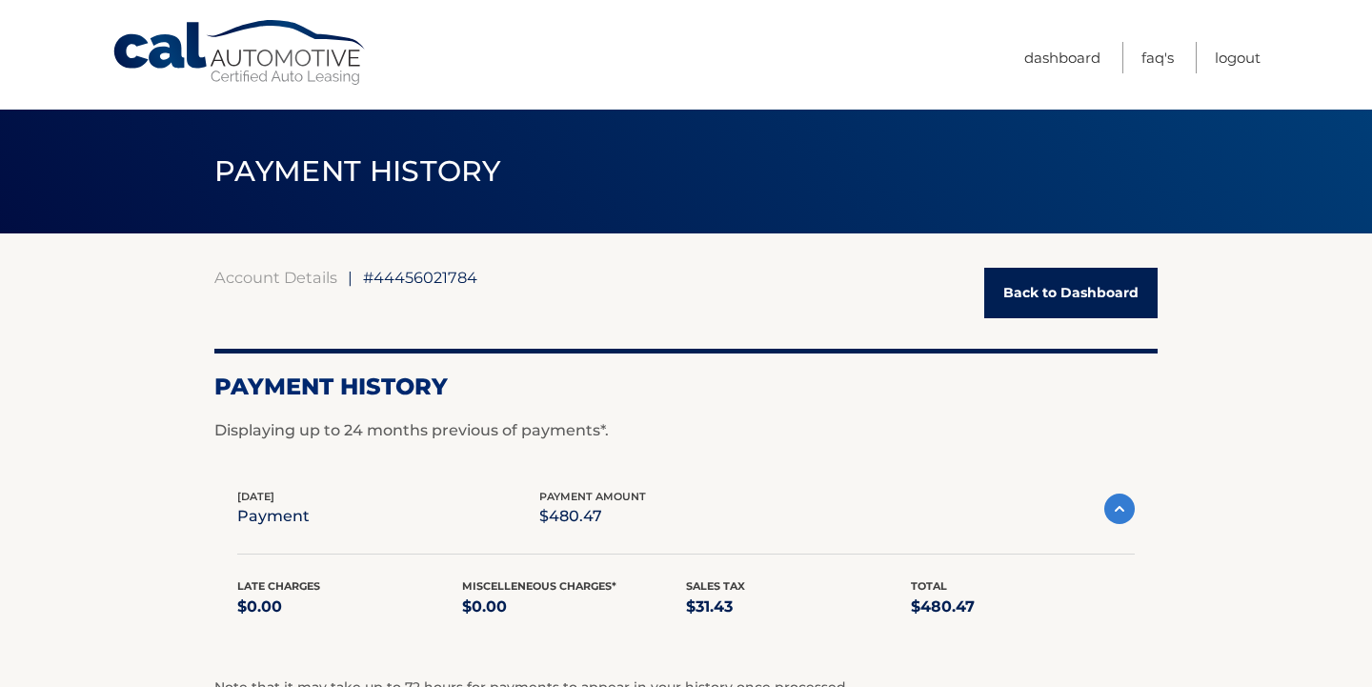
scroll to position [0, 0]
click at [1068, 291] on link "Back to Dashboard" at bounding box center [1070, 293] width 173 height 50
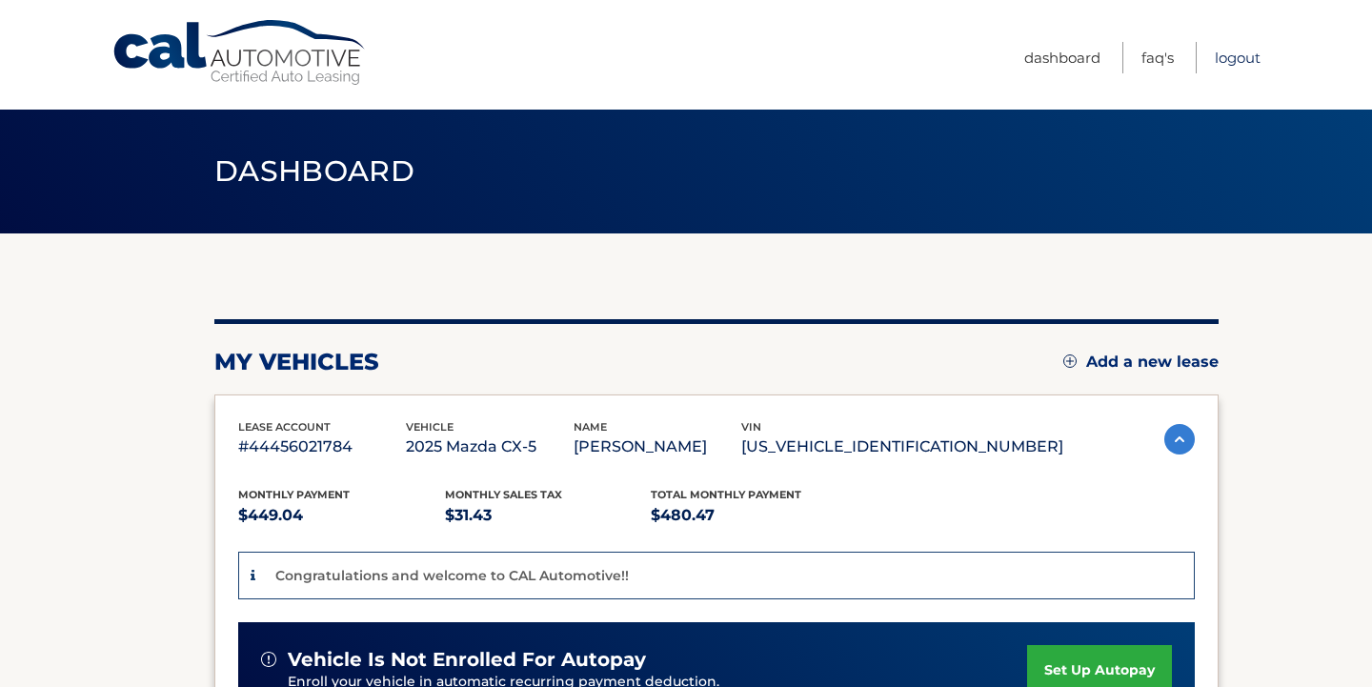
click at [1229, 56] on link "Logout" at bounding box center [1238, 57] width 46 height 31
